Goal: Task Accomplishment & Management: Manage account settings

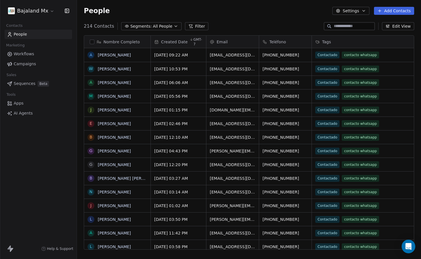
scroll to position [224, 340]
click at [32, 15] on html "Bajaland Mx Contacts People Marketing Workflows Campaigns Sales Sequences Beta …" at bounding box center [210, 129] width 421 height 259
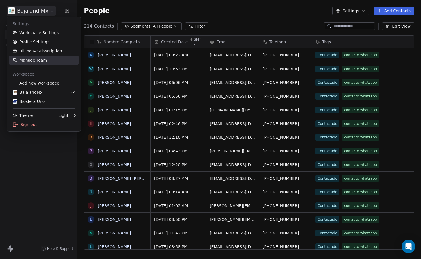
click at [30, 59] on link "Manage Team" at bounding box center [44, 60] width 70 height 9
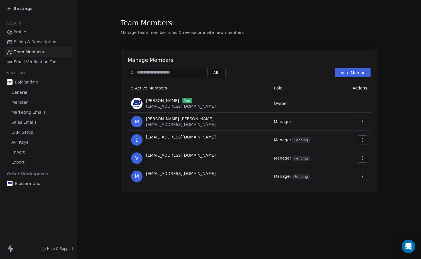
click at [192, 123] on span "[EMAIL_ADDRESS][DOMAIN_NAME]" at bounding box center [181, 124] width 70 height 5
copy span "[PERSON_NAME] [PERSON_NAME]"
click at [9, 8] on icon at bounding box center [9, 8] width 5 height 5
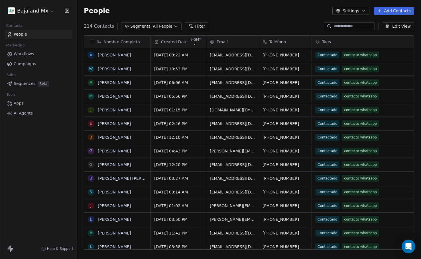
scroll to position [224, 340]
click at [29, 11] on html "Bajaland Mx Contacts People Marketing Workflows Campaigns Sales Sequences Beta …" at bounding box center [210, 129] width 421 height 259
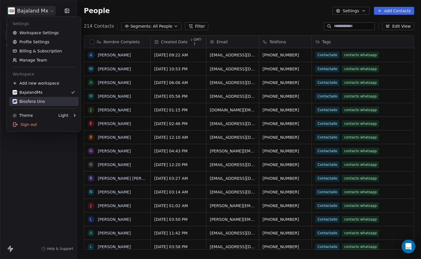
click at [32, 101] on div "Biosfera Uno" at bounding box center [29, 102] width 32 height 6
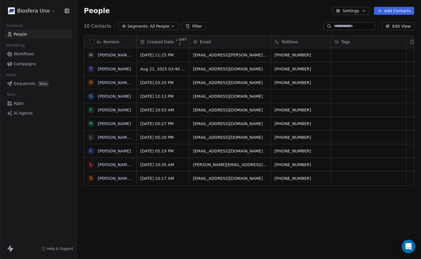
scroll to position [224, 340]
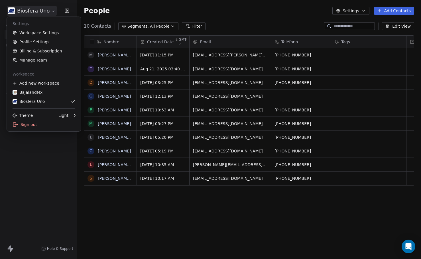
click at [40, 15] on html "Biosfera Uno Contacts People Marketing Workflows Campaigns Sales Sequences Beta…" at bounding box center [210, 129] width 421 height 259
click at [38, 60] on link "Manage Team" at bounding box center [44, 60] width 70 height 9
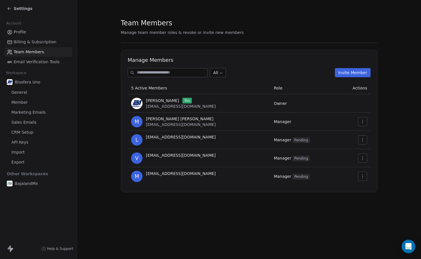
click at [350, 71] on button "Invite Member" at bounding box center [353, 72] width 36 height 9
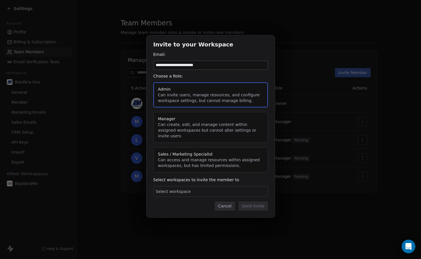
type input "**********"
click at [200, 120] on button "Manager Can create, edit, and manage content within assigned workspaces but can…" at bounding box center [210, 127] width 115 height 31
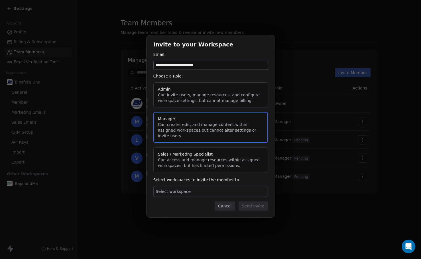
click at [211, 192] on div "Select workspace" at bounding box center [210, 191] width 115 height 11
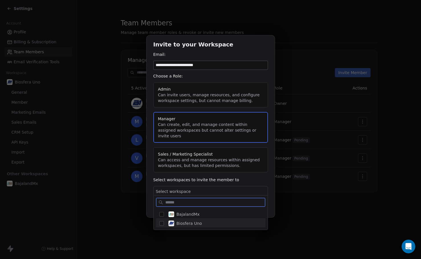
click at [203, 226] on div "Biosfera Uno" at bounding box center [214, 223] width 96 height 10
click at [273, 178] on div "**********" at bounding box center [210, 129] width 421 height 207
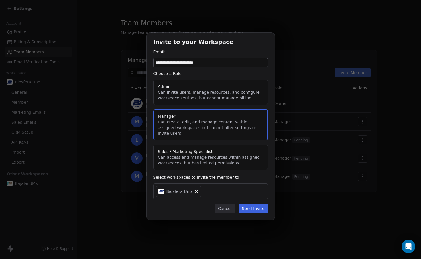
click at [258, 204] on button "Send Invite" at bounding box center [253, 208] width 29 height 9
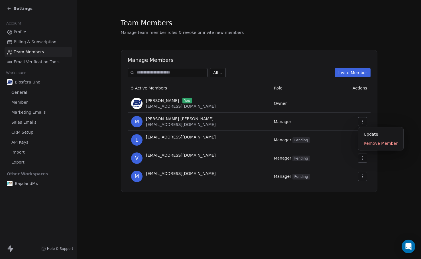
click at [362, 123] on icon "button" at bounding box center [362, 122] width 1 height 4
click at [367, 133] on div "Update" at bounding box center [380, 134] width 41 height 9
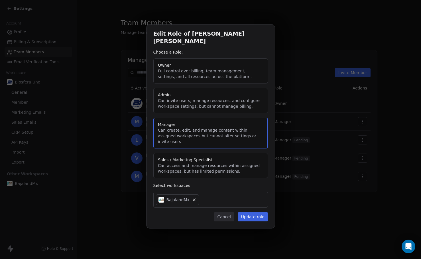
click at [247, 214] on button "Update role" at bounding box center [253, 216] width 30 height 9
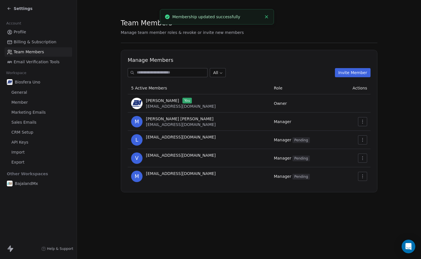
click at [365, 123] on button "button" at bounding box center [362, 121] width 9 height 9
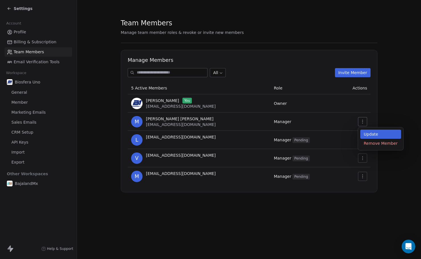
click at [364, 135] on div "Update" at bounding box center [380, 134] width 41 height 9
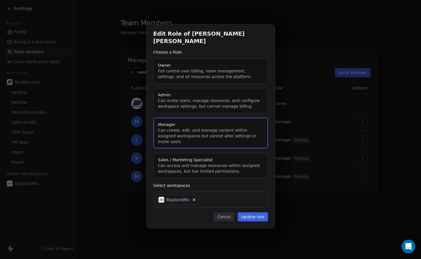
click at [223, 198] on div "BajalandMx" at bounding box center [210, 200] width 115 height 16
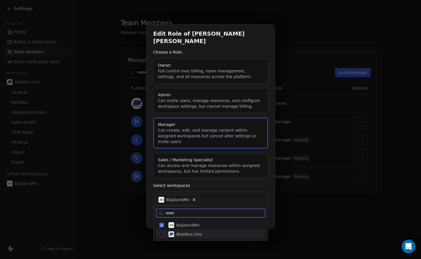
click at [198, 232] on span "Biosfera Uno" at bounding box center [188, 234] width 25 height 6
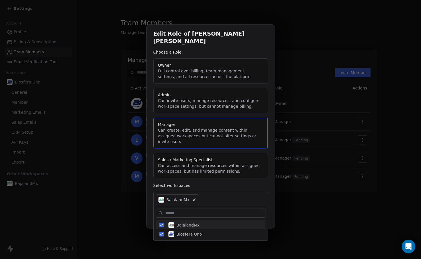
click at [268, 198] on div "Edit Role of [PERSON_NAME] [PERSON_NAME] Choose a Role: Owner Full control over…" at bounding box center [210, 129] width 421 height 229
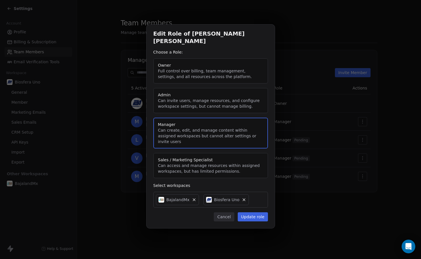
click at [253, 214] on button "Update role" at bounding box center [253, 216] width 30 height 9
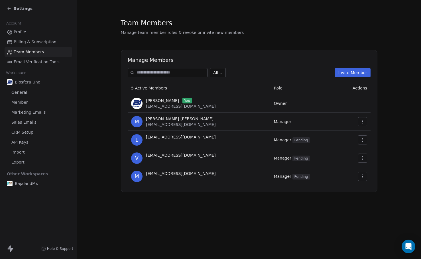
click at [19, 8] on span "Settings" at bounding box center [23, 9] width 19 height 6
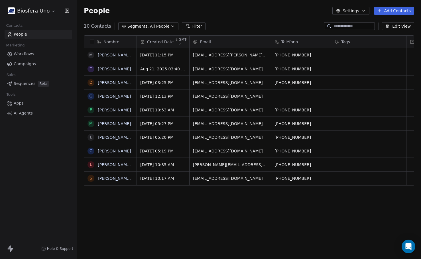
scroll to position [224, 340]
click at [366, 11] on icon "button" at bounding box center [363, 11] width 5 height 5
click at [304, 13] on html "Biosfera Uno Contacts People Marketing Workflows Campaigns Sales Sequences Beta…" at bounding box center [210, 129] width 421 height 259
click at [405, 26] on button "Edit View" at bounding box center [398, 26] width 32 height 8
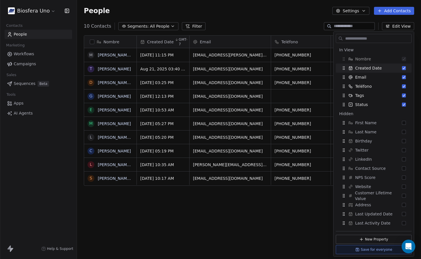
click at [263, 18] on div "People Settings Add Contacts" at bounding box center [249, 11] width 344 height 22
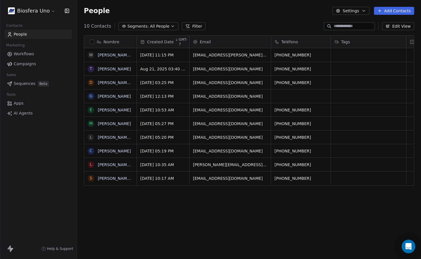
scroll to position [224, 340]
click at [397, 24] on button "Edit View" at bounding box center [398, 26] width 32 height 8
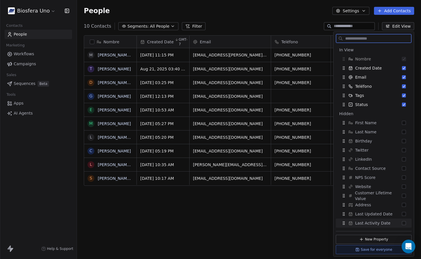
click at [362, 251] on button "Save for everyone" at bounding box center [374, 249] width 76 height 9
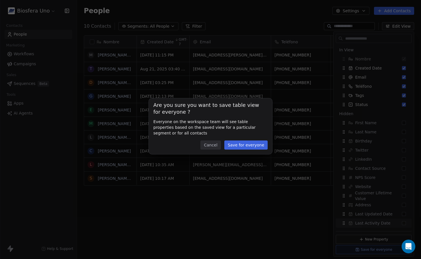
click at [246, 147] on button "Save for everyone" at bounding box center [245, 145] width 43 height 9
